Goal: Transaction & Acquisition: Purchase product/service

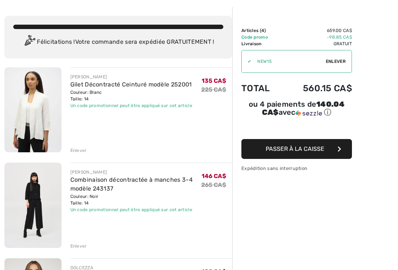
click at [41, 124] on img at bounding box center [32, 109] width 57 height 85
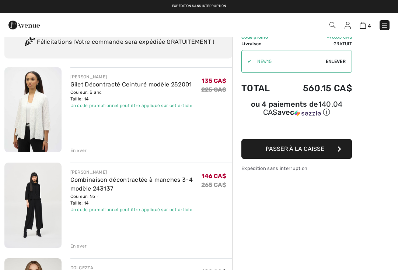
click at [41, 202] on img at bounding box center [32, 205] width 57 height 85
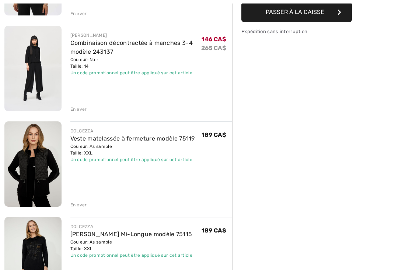
scroll to position [167, 0]
click at [42, 172] on img at bounding box center [32, 163] width 57 height 85
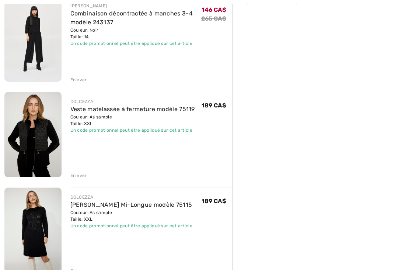
scroll to position [196, 0]
click at [39, 240] on img at bounding box center [32, 230] width 57 height 85
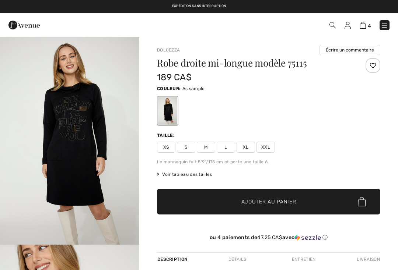
checkbox input "true"
